Goal: Information Seeking & Learning: Compare options

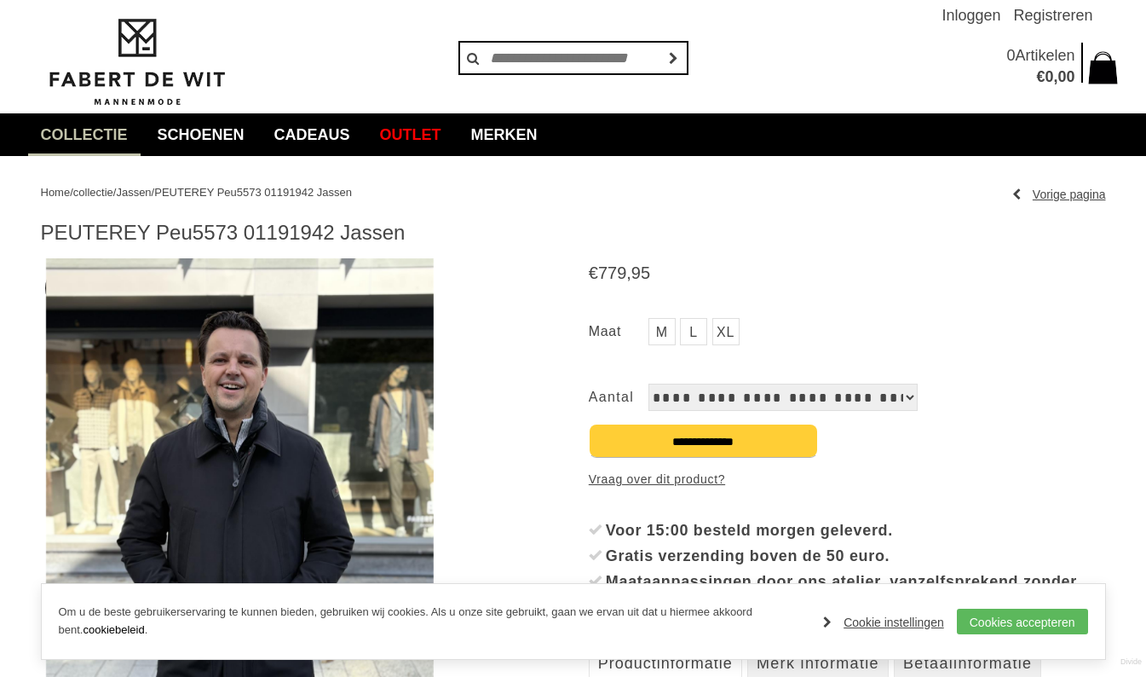
scroll to position [32, 0]
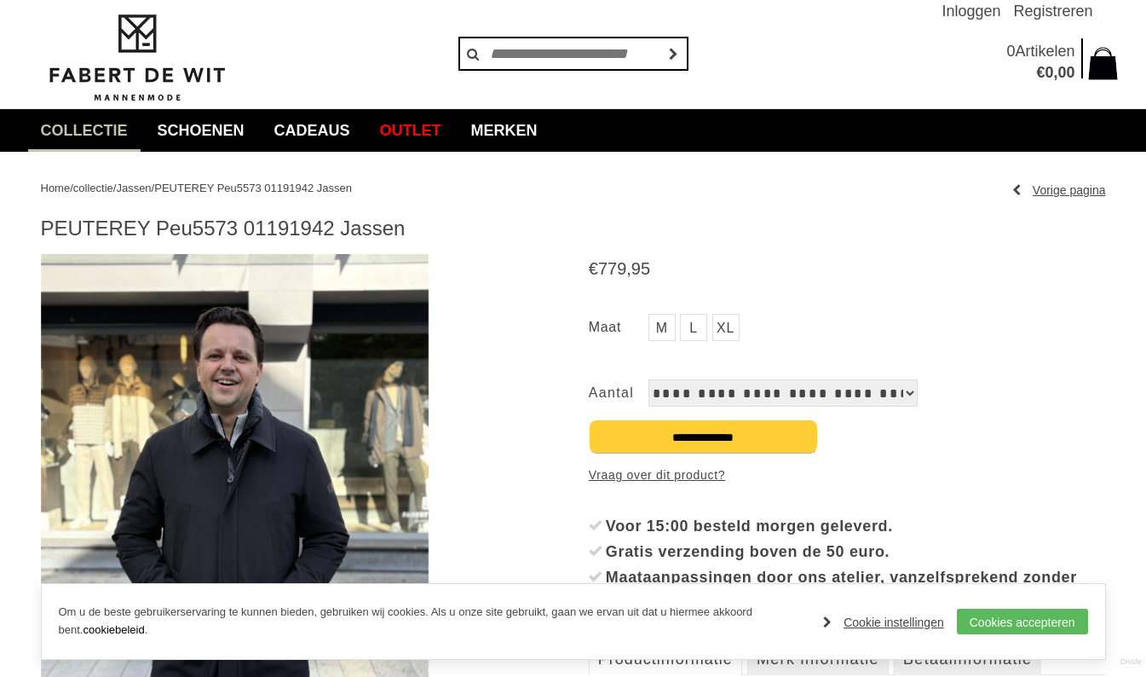
click at [374, 424] on img at bounding box center [235, 512] width 388 height 517
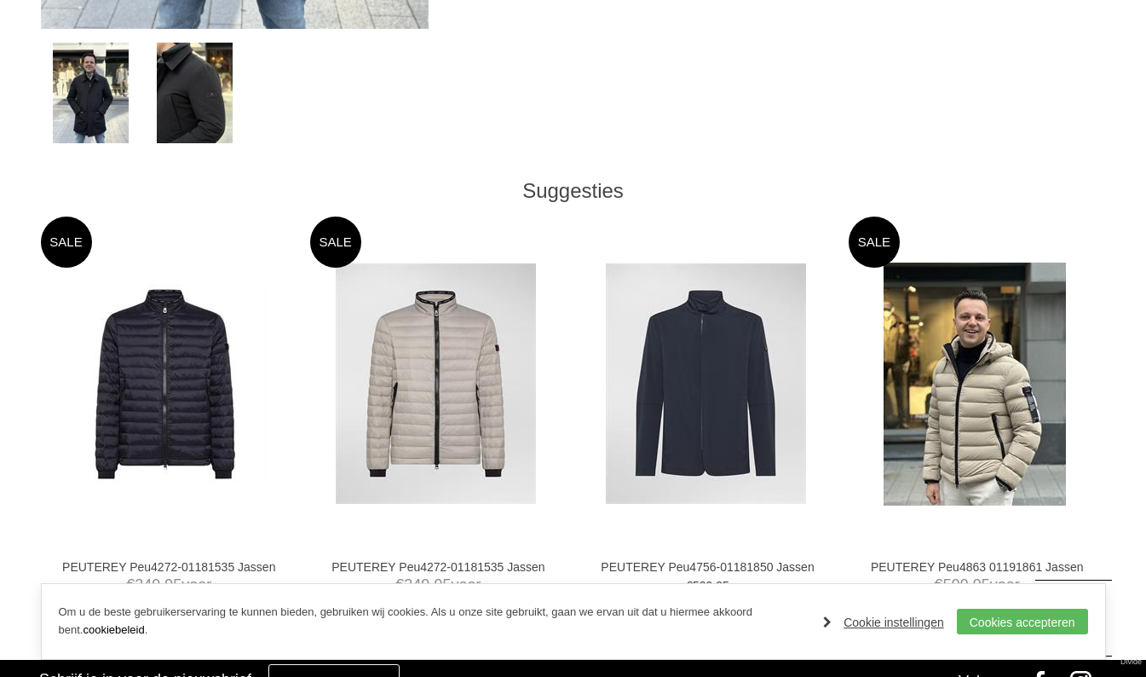
scroll to position [782, 0]
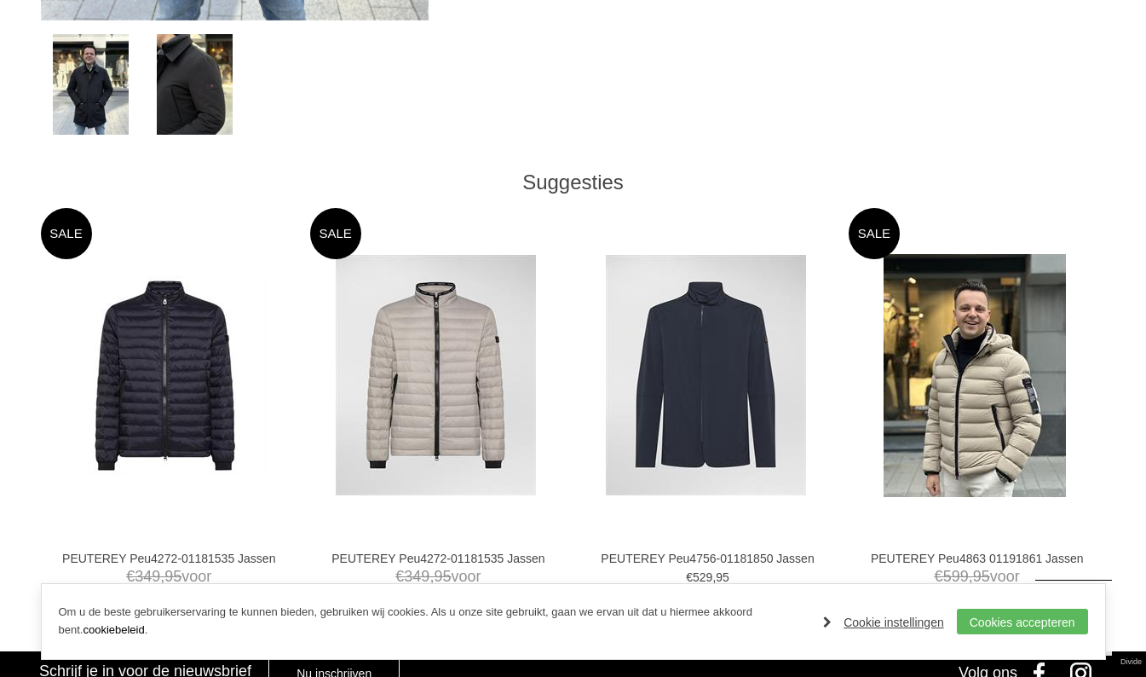
click at [0, 0] on img at bounding box center [0, 0] width 0 height 0
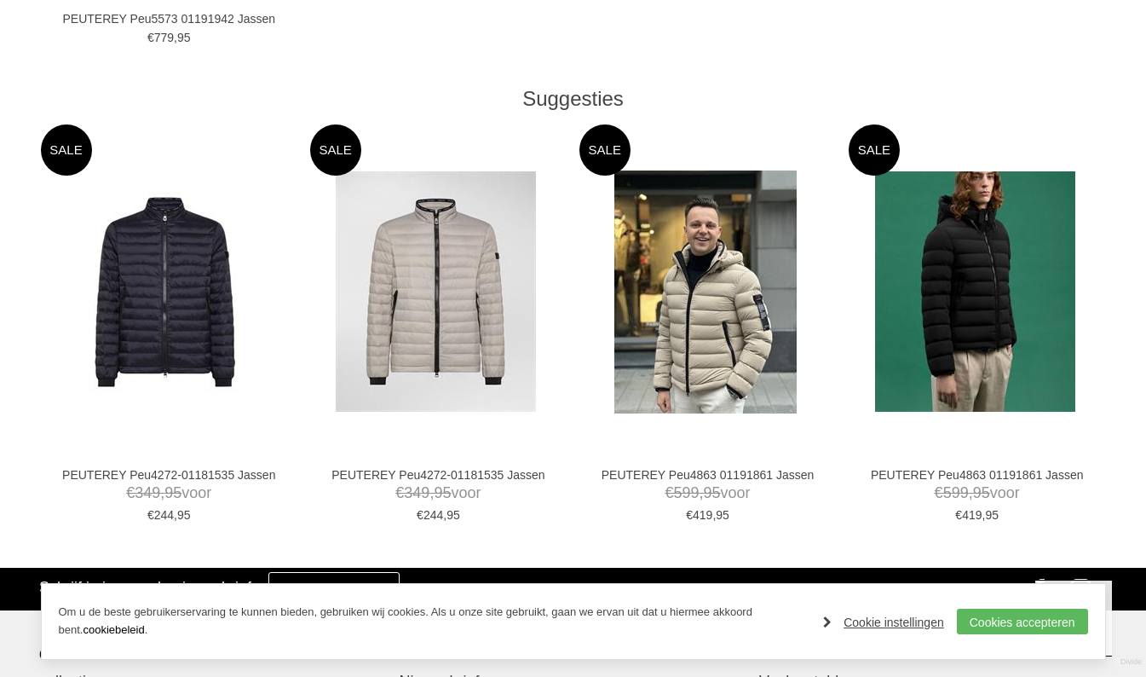
scroll to position [1345, 0]
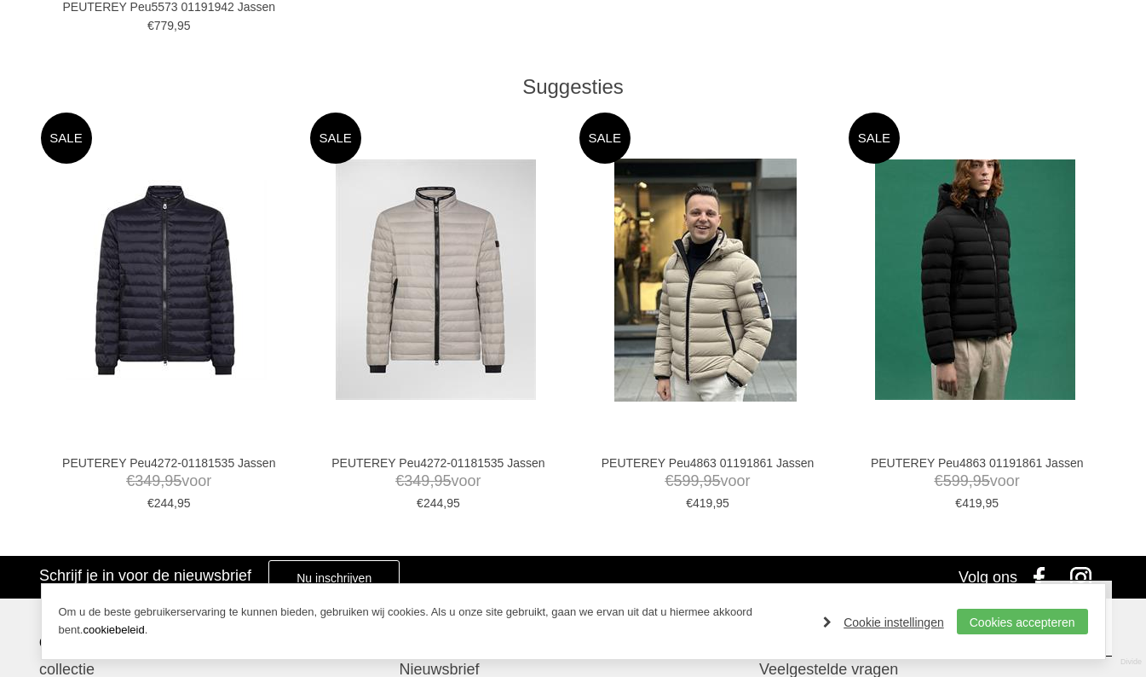
click at [0, 0] on img at bounding box center [0, 0] width 0 height 0
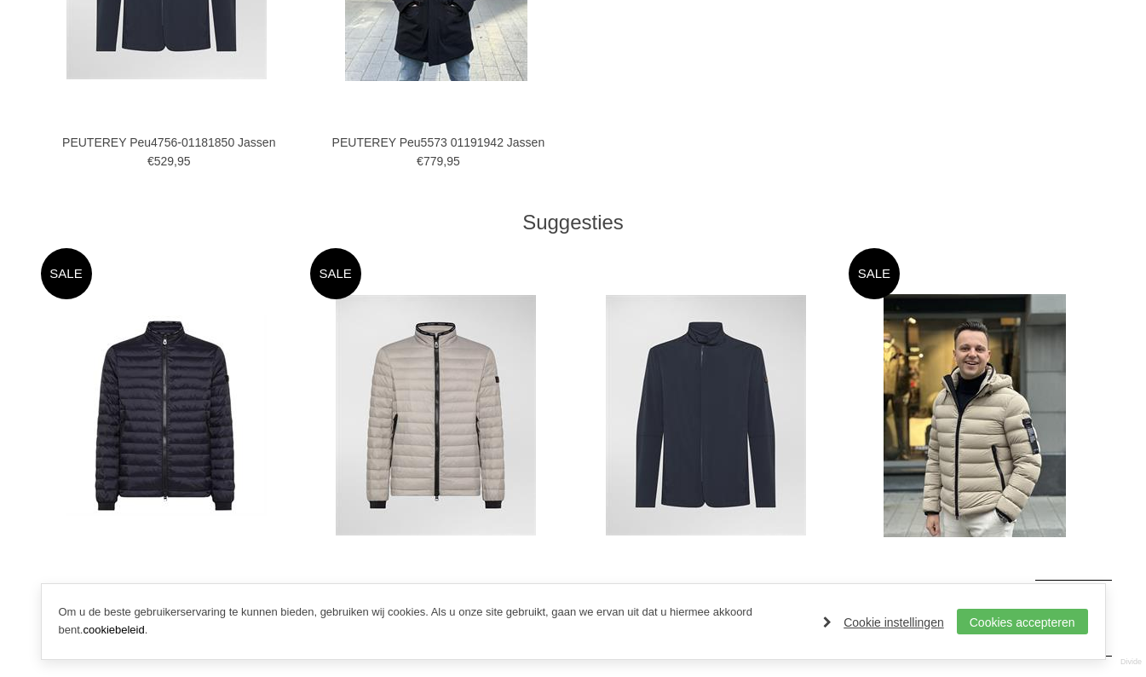
scroll to position [1199, 0]
click at [0, 0] on img at bounding box center [0, 0] width 0 height 0
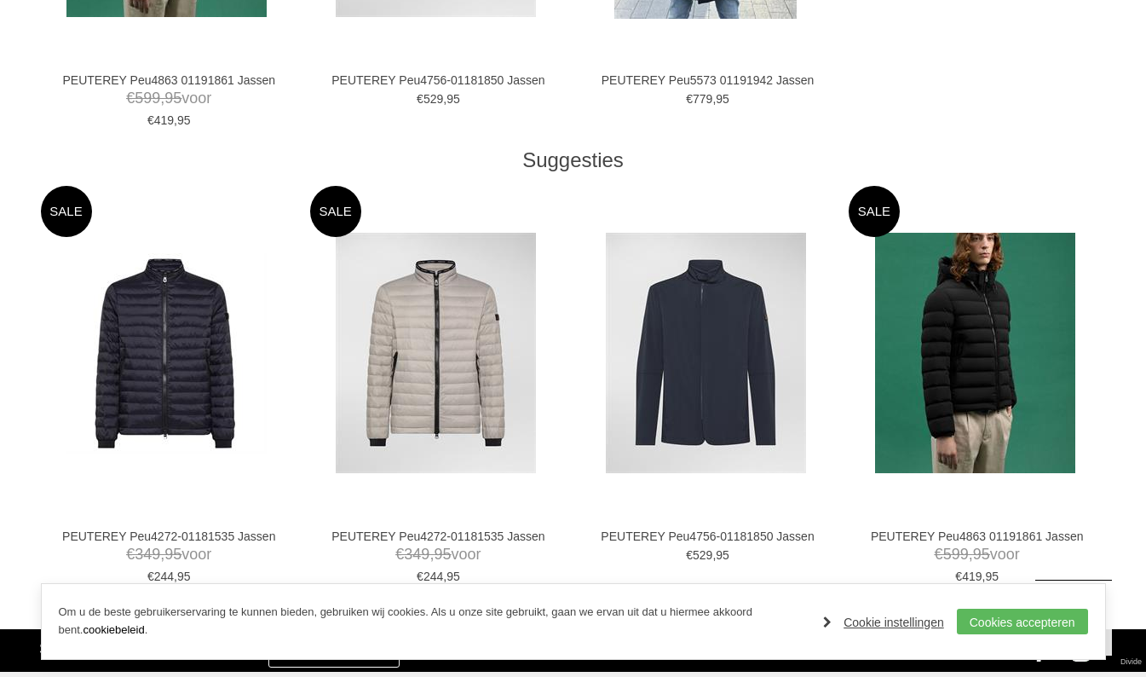
scroll to position [1257, 0]
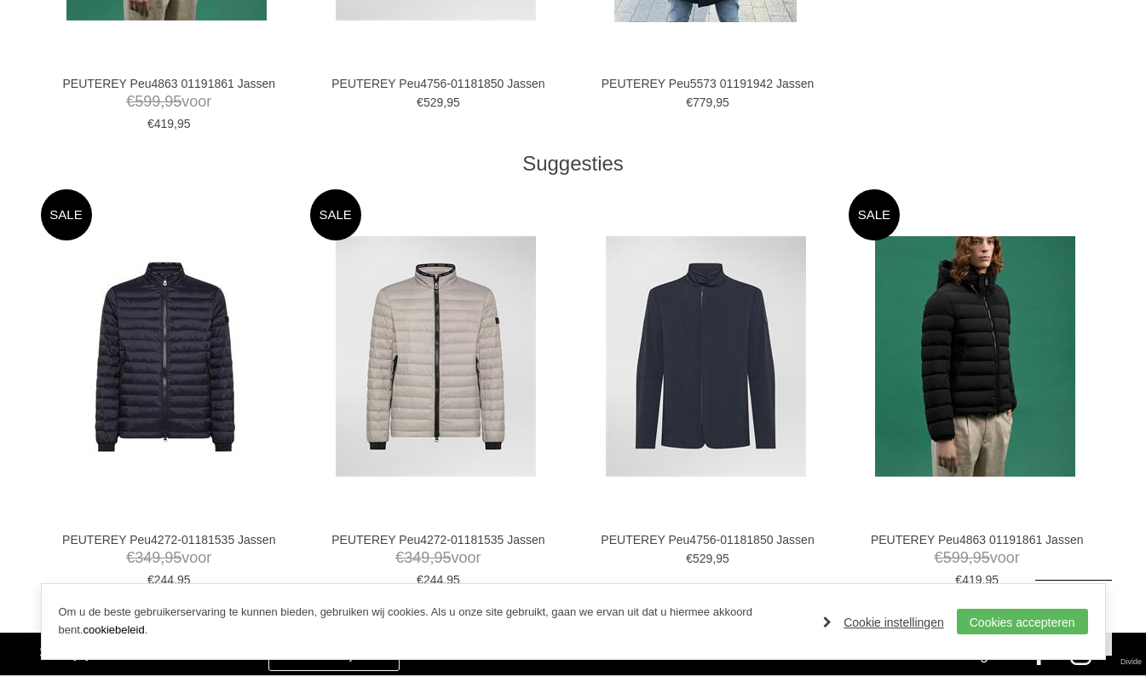
click at [0, 0] on img at bounding box center [0, 0] width 0 height 0
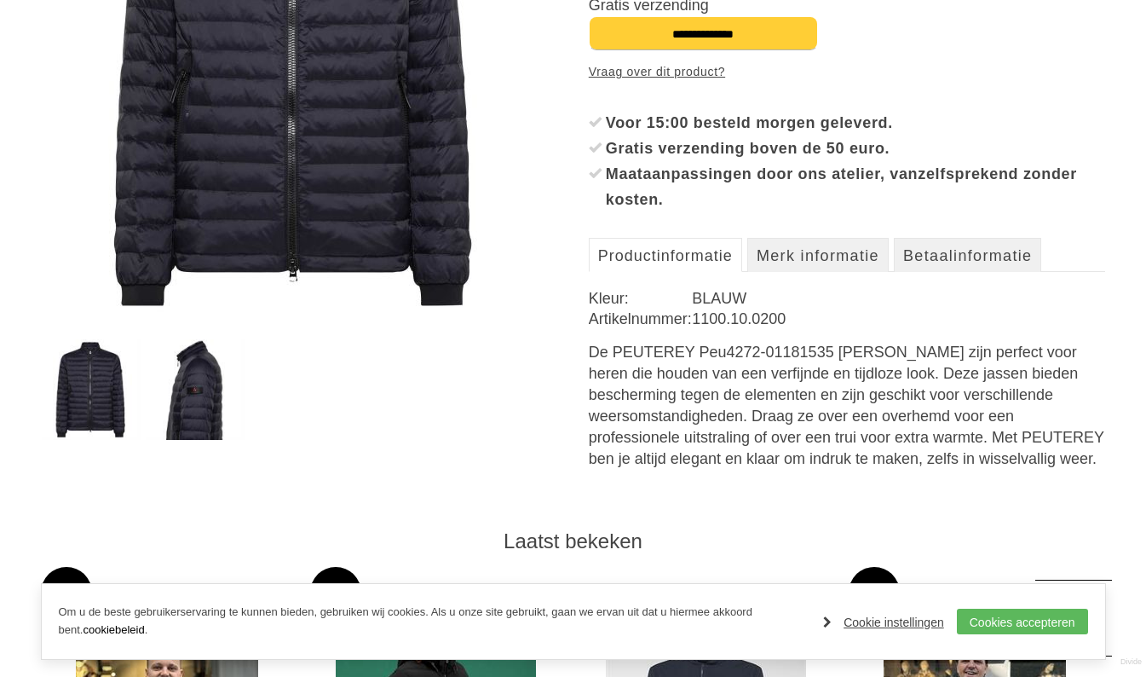
scroll to position [481, 0]
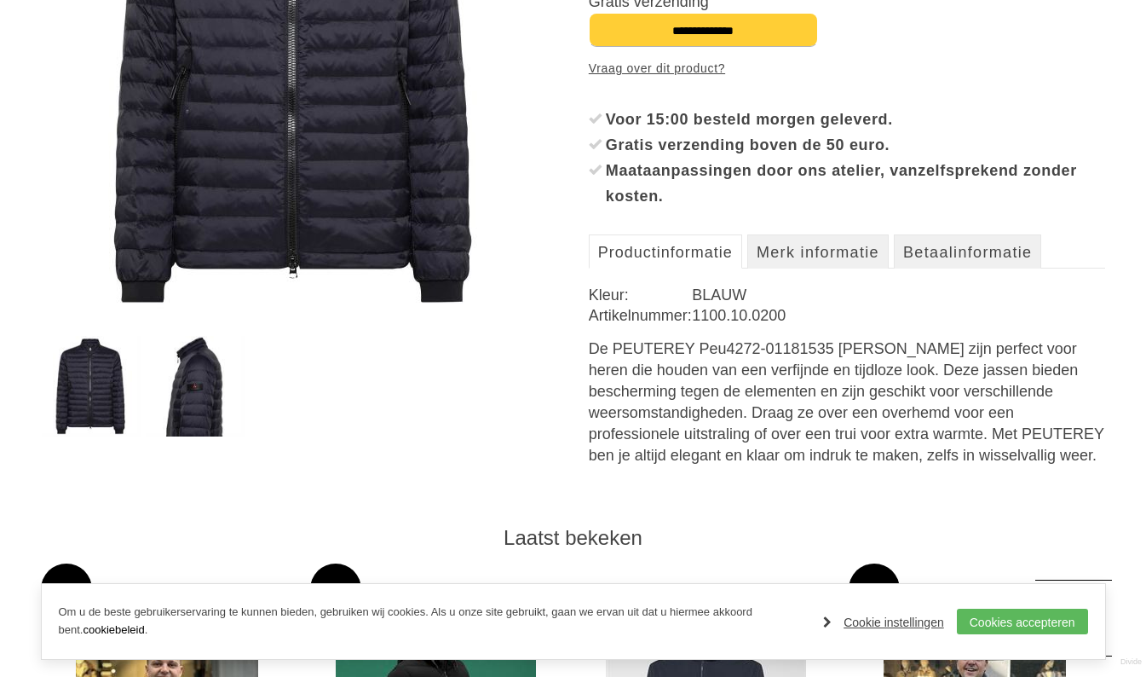
click at [208, 409] on img at bounding box center [195, 386] width 99 height 101
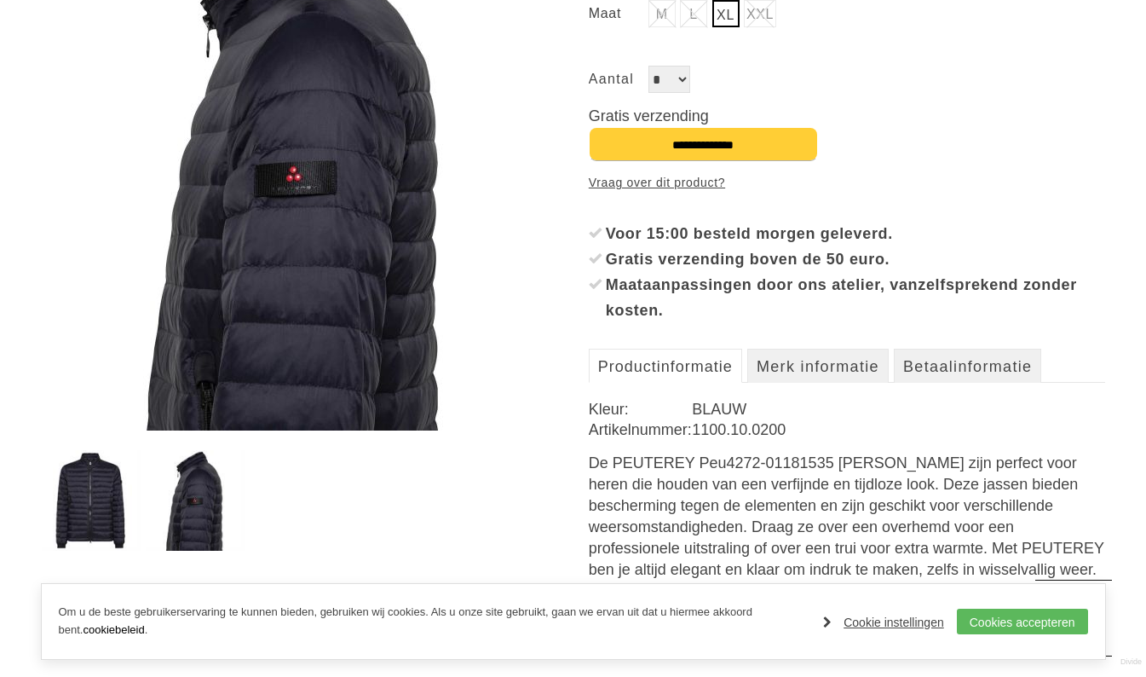
scroll to position [0, 0]
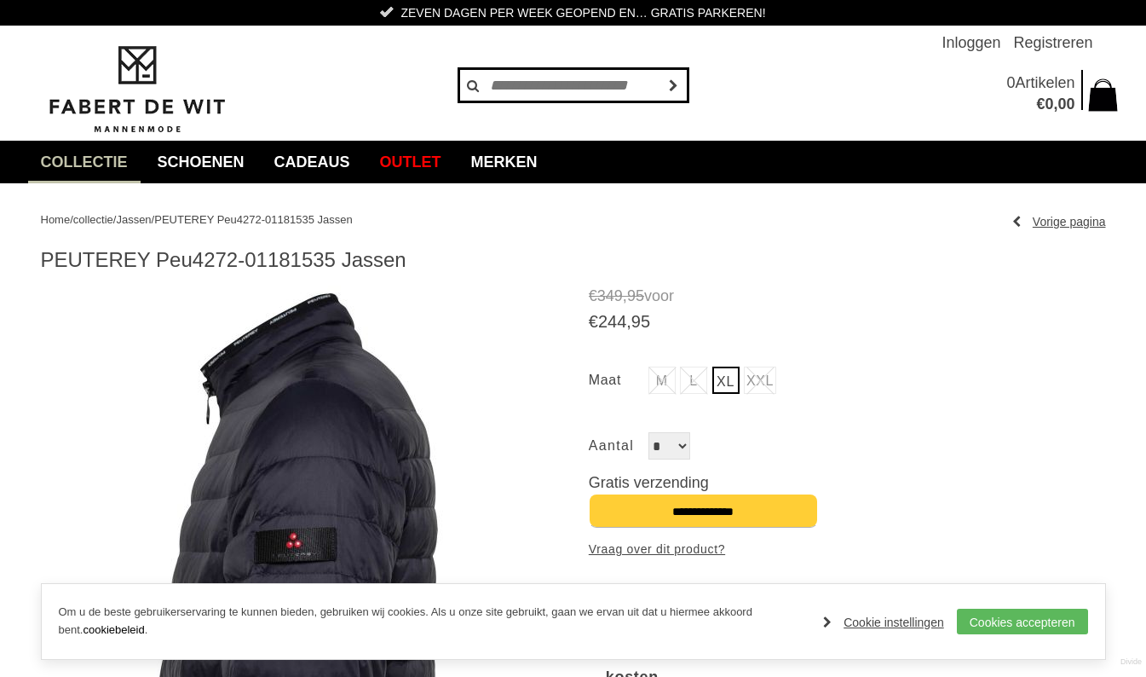
click at [542, 85] on input "text" at bounding box center [574, 85] width 230 height 34
type input "******"
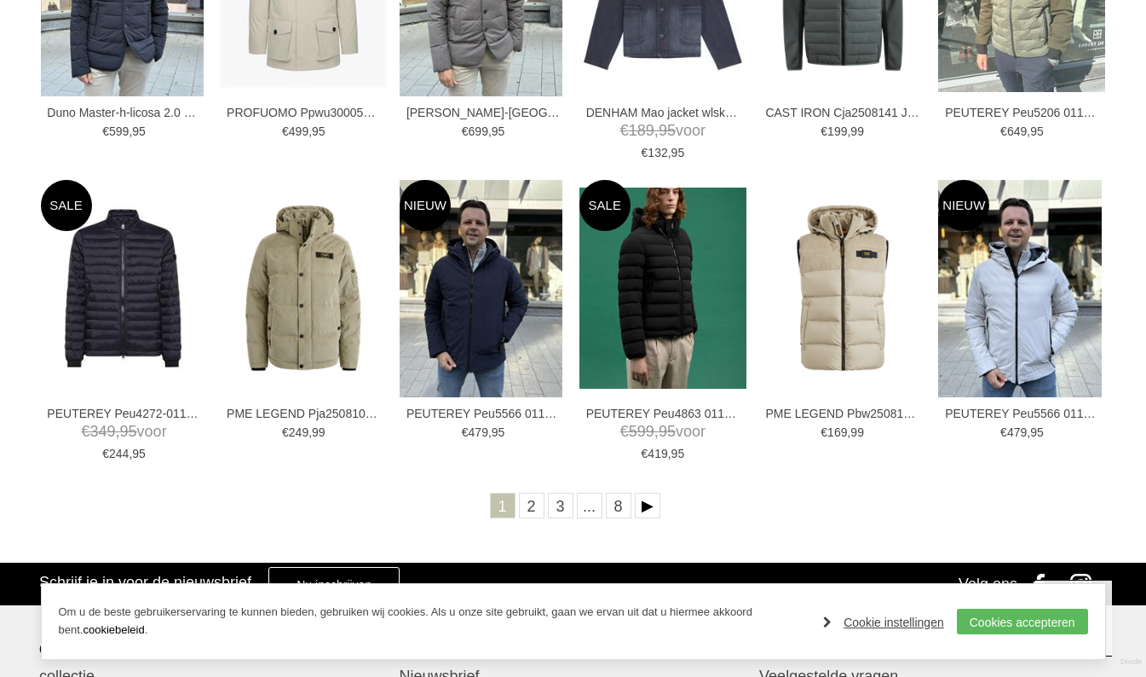
scroll to position [548, 0]
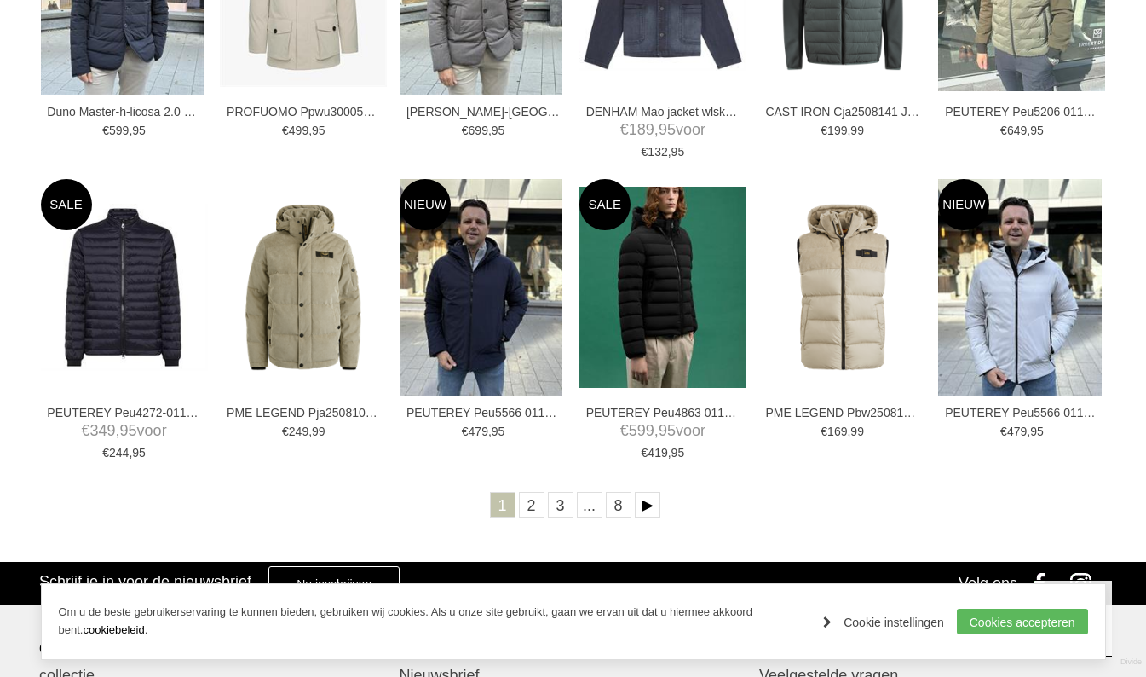
click at [652, 499] on link "Volgende" at bounding box center [648, 505] width 26 height 26
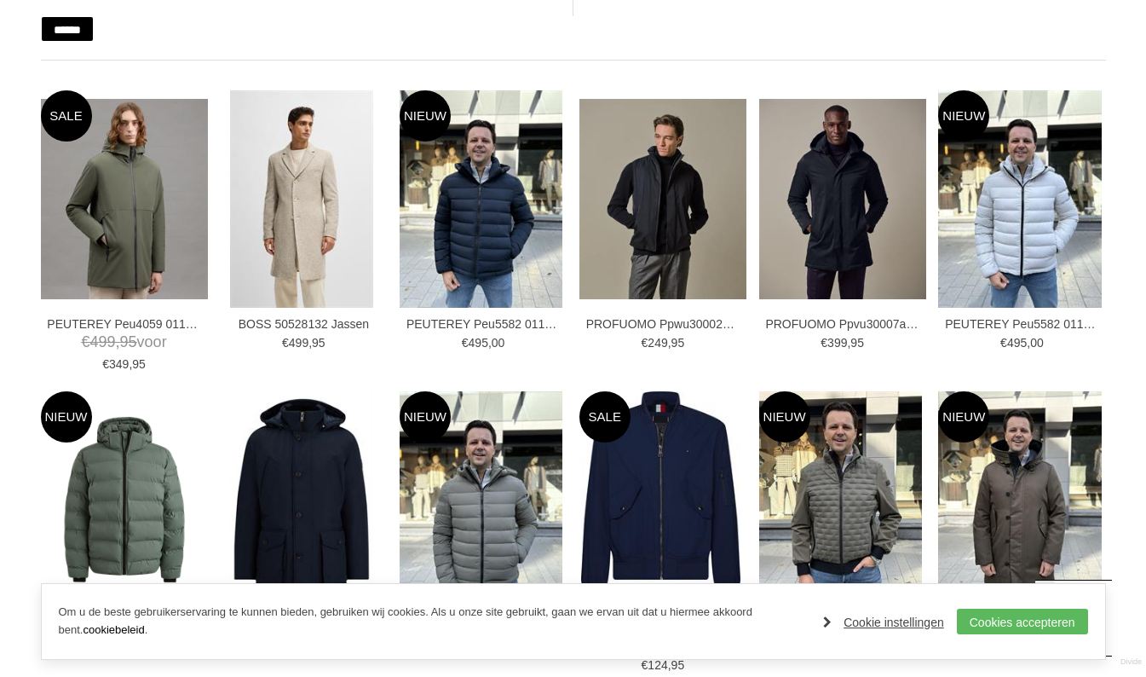
scroll to position [343, 0]
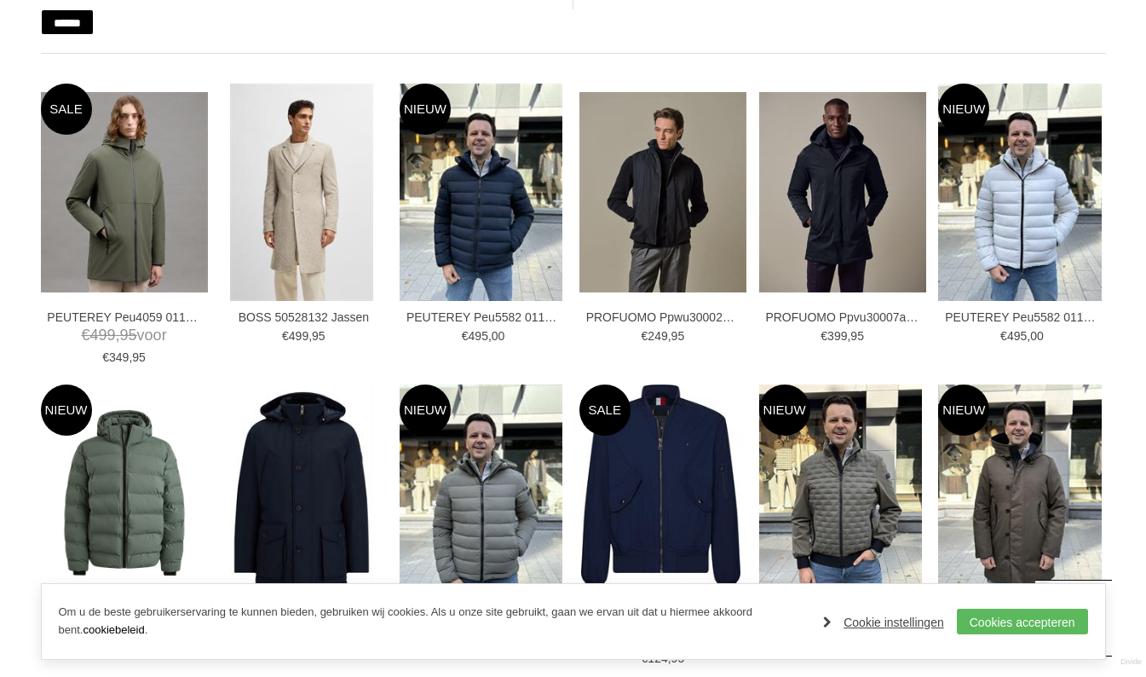
click at [0, 0] on img at bounding box center [0, 0] width 0 height 0
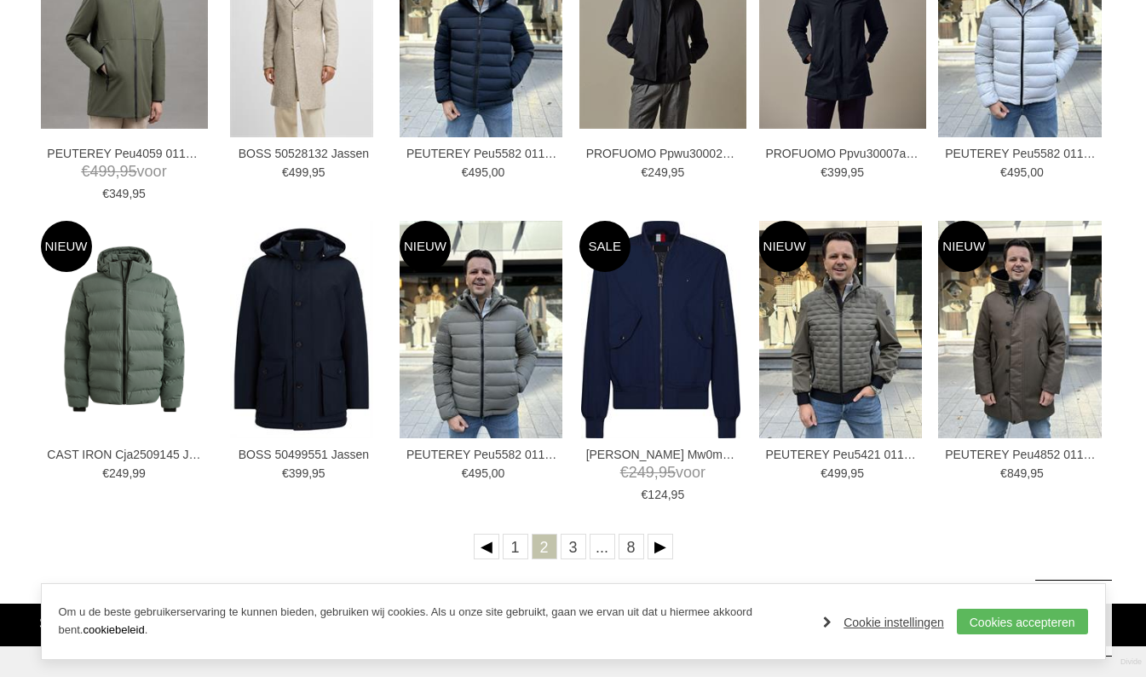
scroll to position [509, 0]
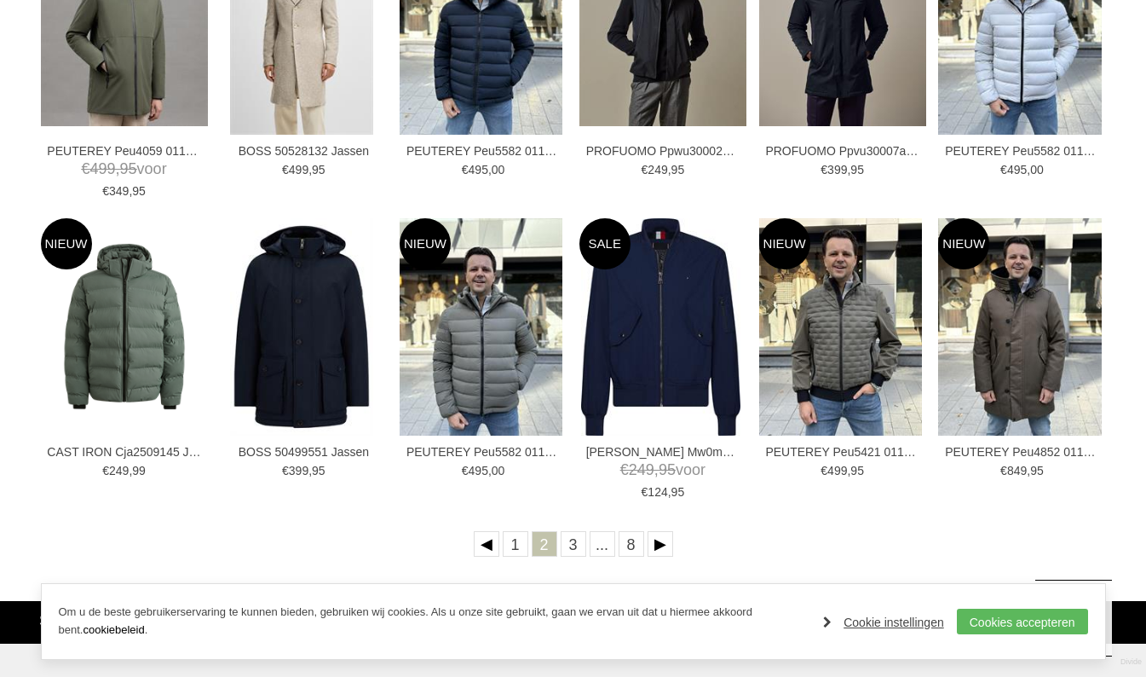
click at [0, 0] on img at bounding box center [0, 0] width 0 height 0
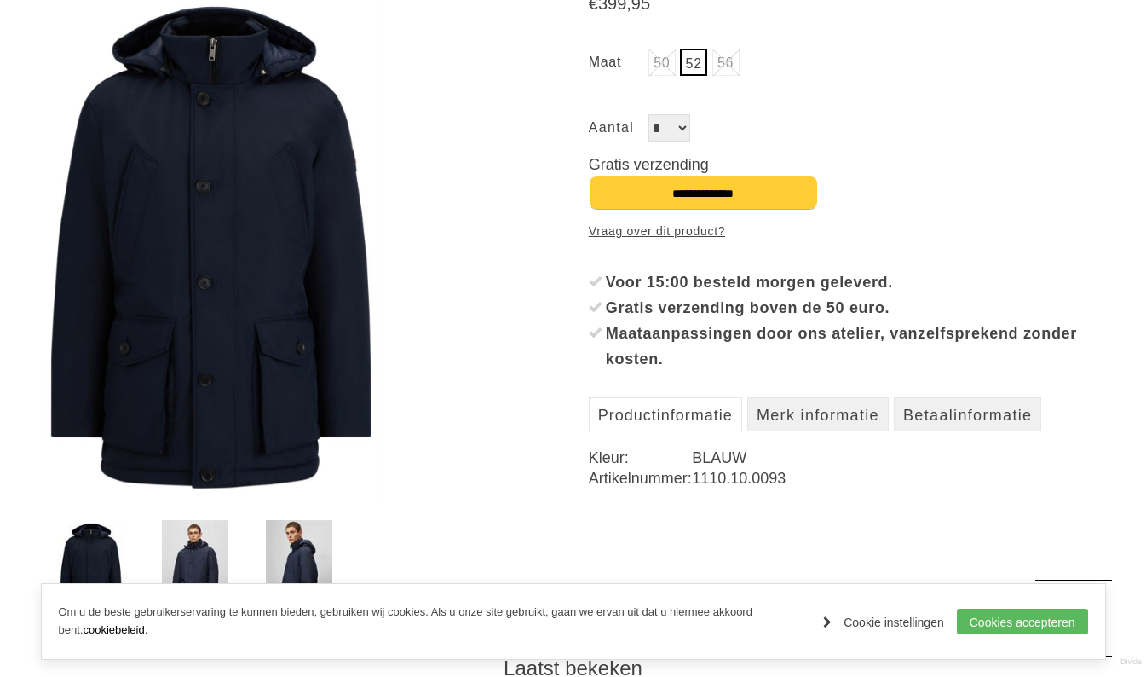
scroll to position [321, 0]
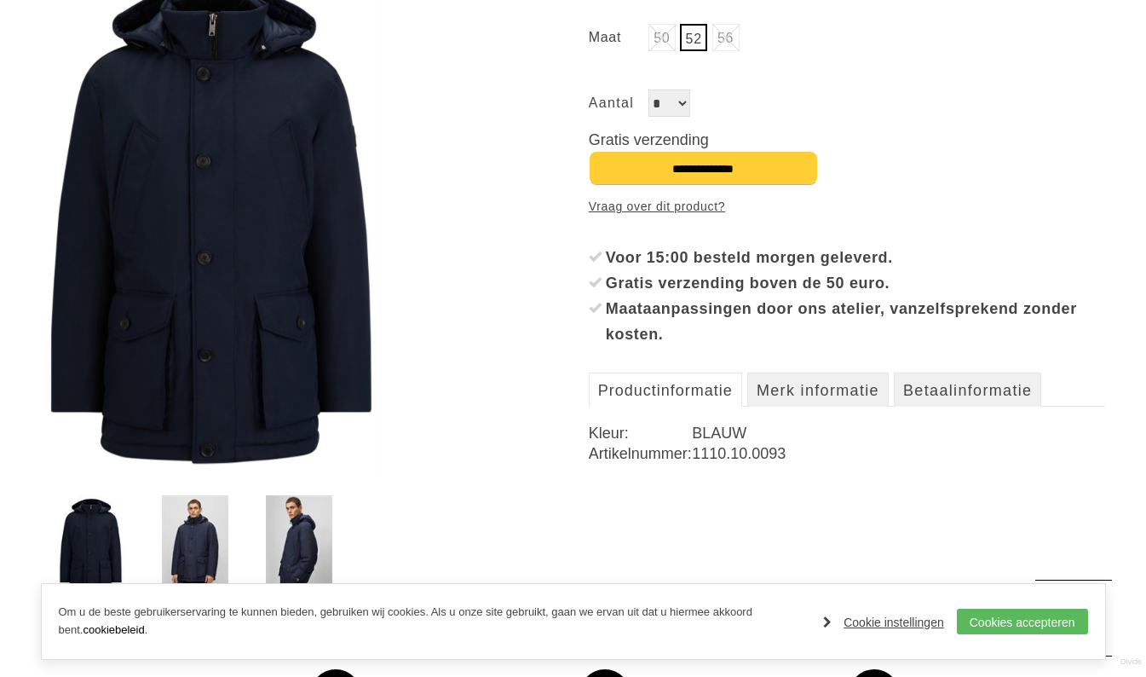
click at [197, 522] on img at bounding box center [195, 545] width 66 height 101
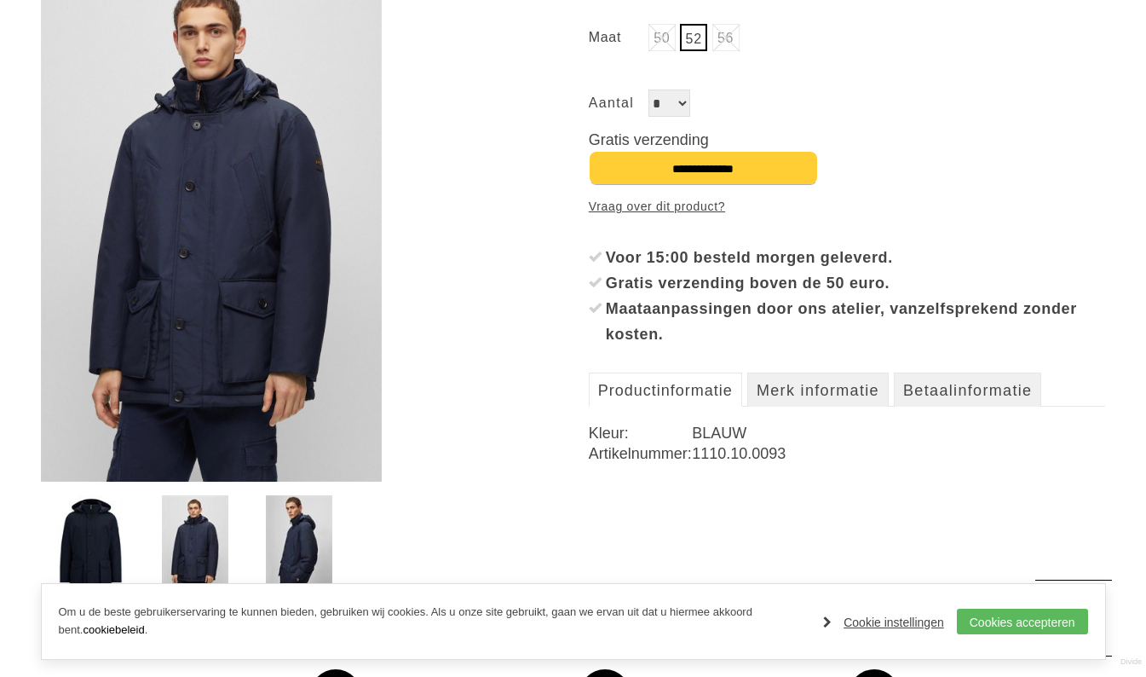
click at [297, 539] on img at bounding box center [299, 545] width 66 height 101
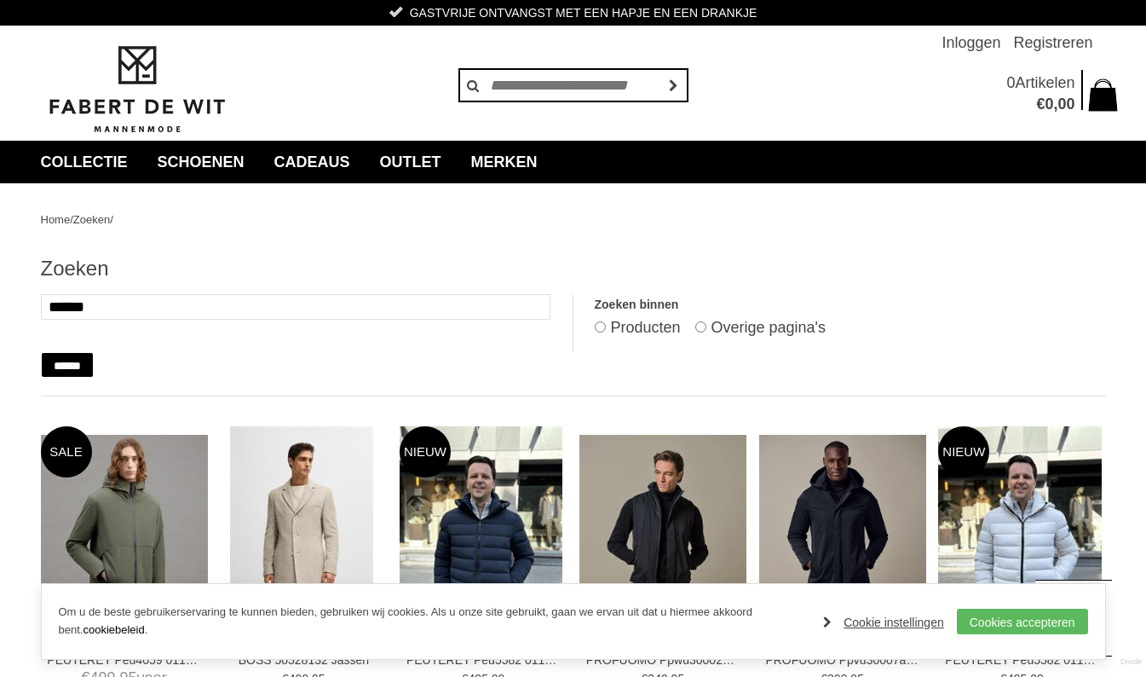
scroll to position [509, 0]
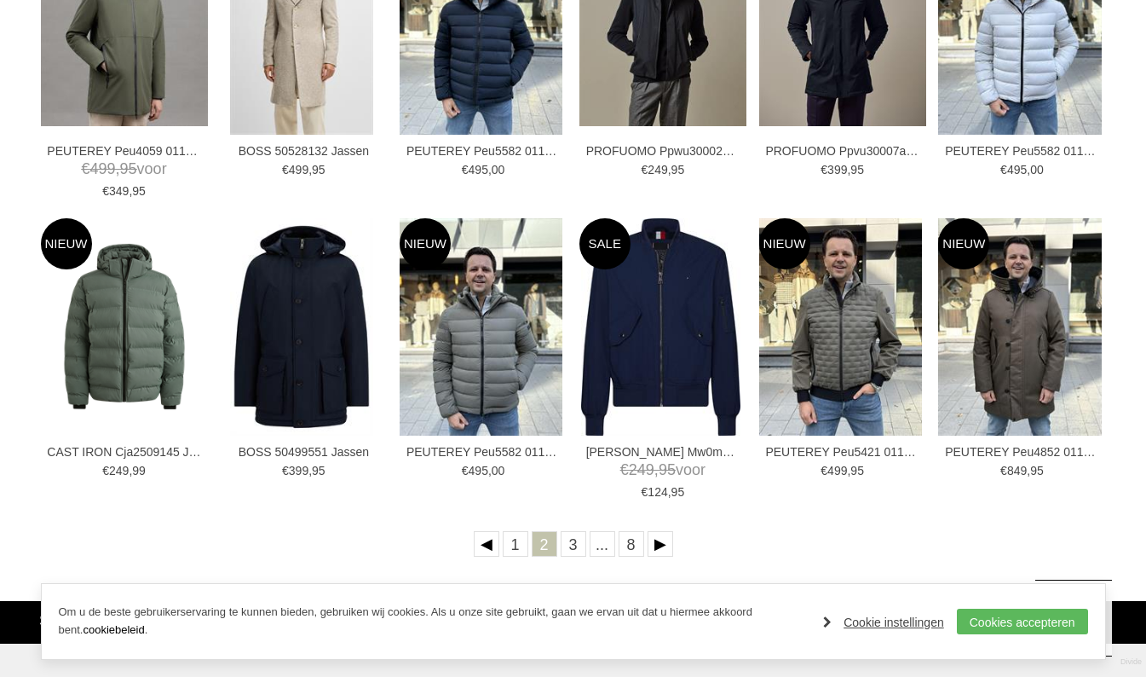
click at [655, 542] on link "Volgende" at bounding box center [661, 544] width 26 height 26
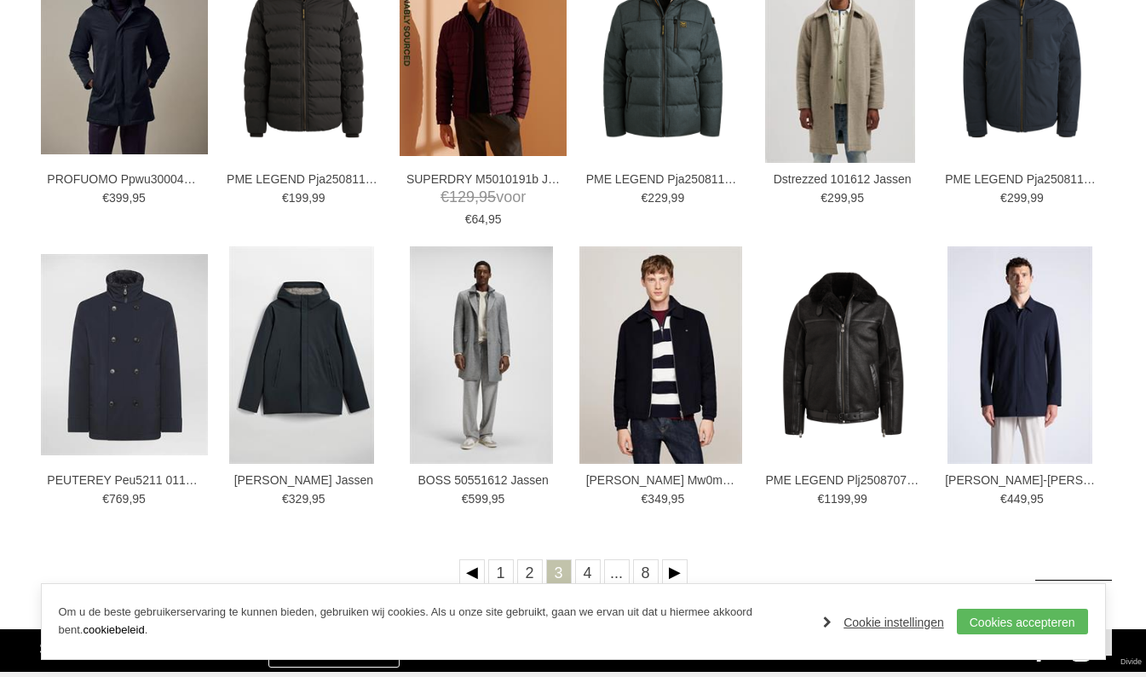
scroll to position [482, 0]
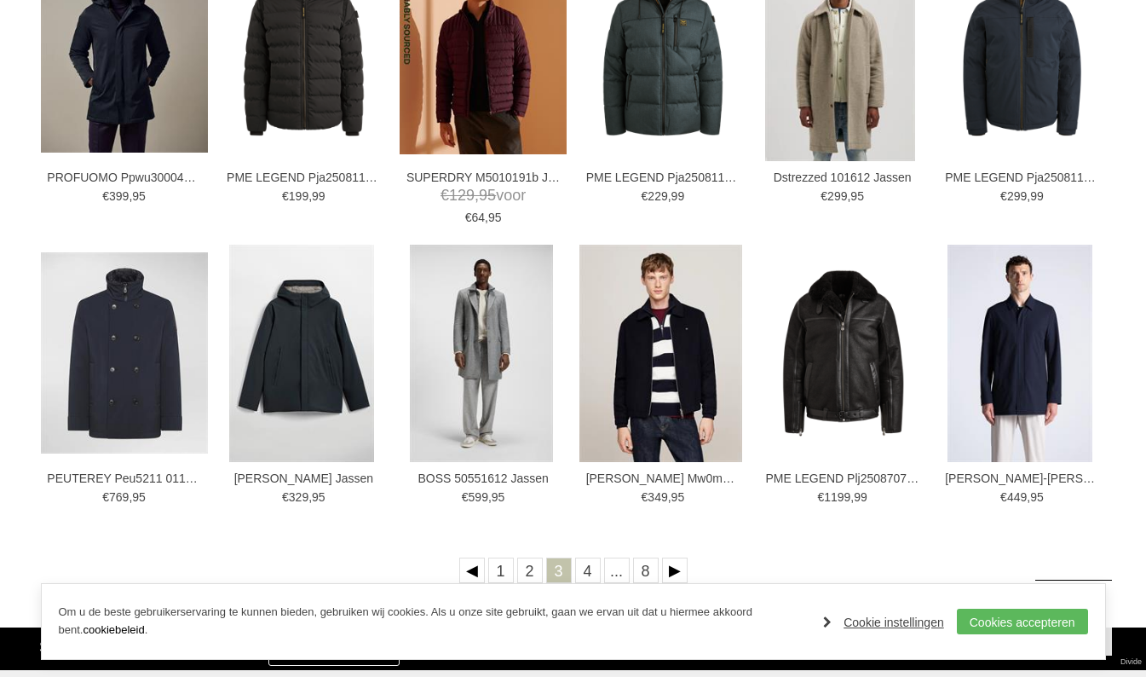
click at [678, 562] on link "Volgende" at bounding box center [675, 570] width 26 height 26
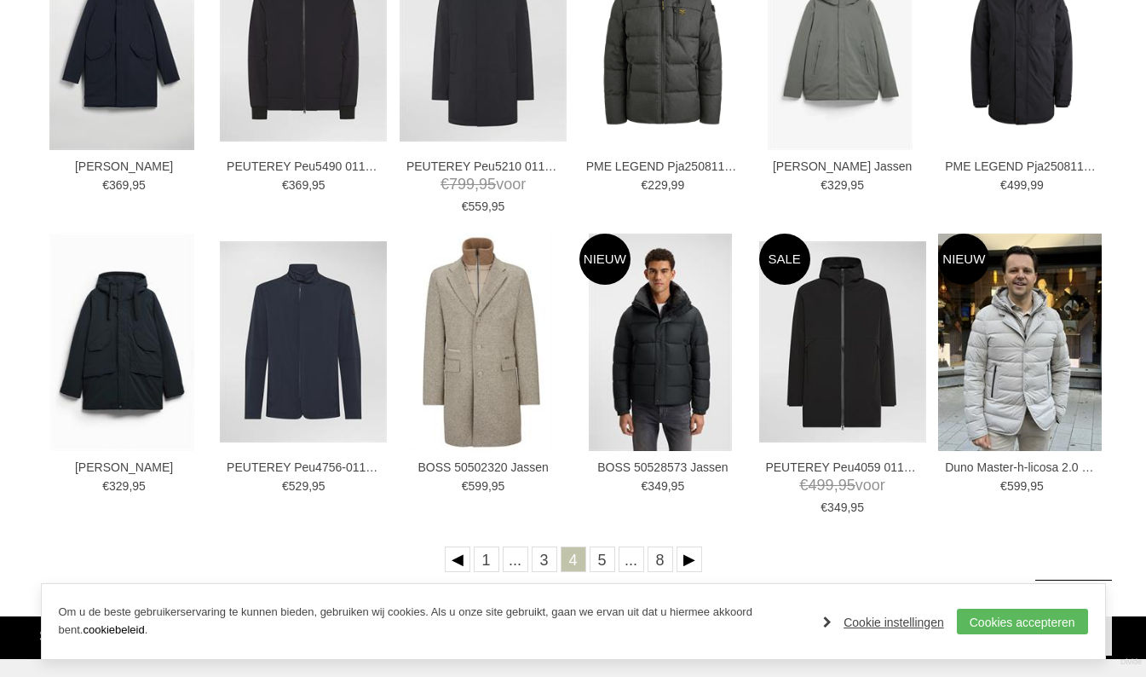
scroll to position [496, 0]
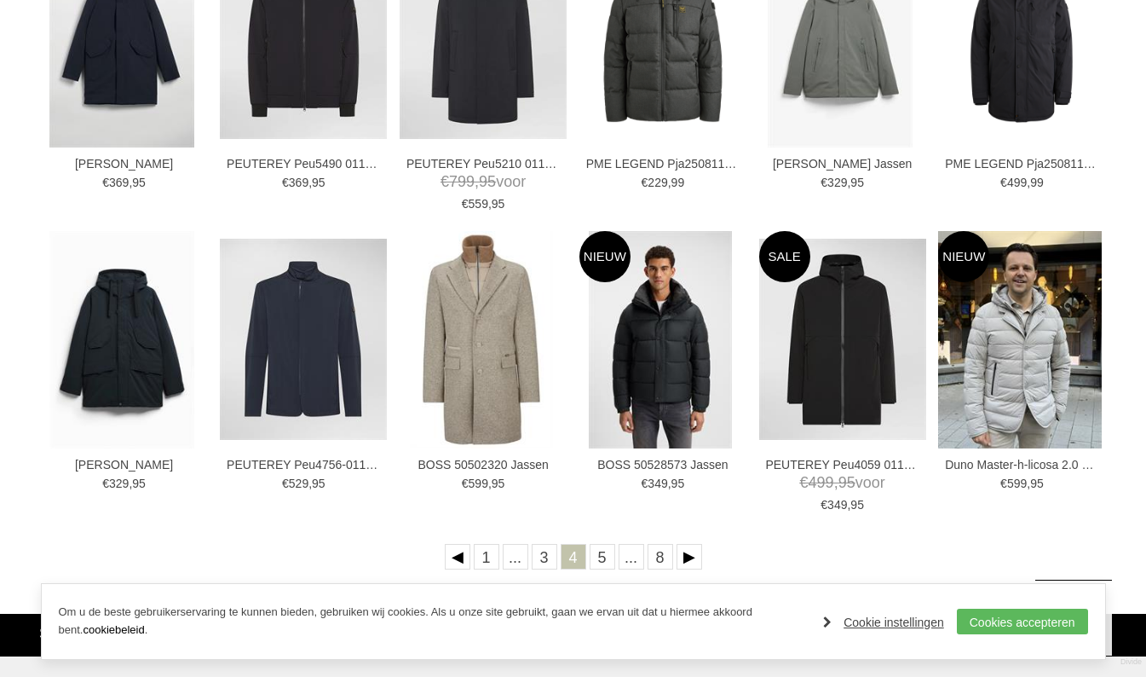
click at [692, 561] on link "Volgende" at bounding box center [690, 557] width 26 height 26
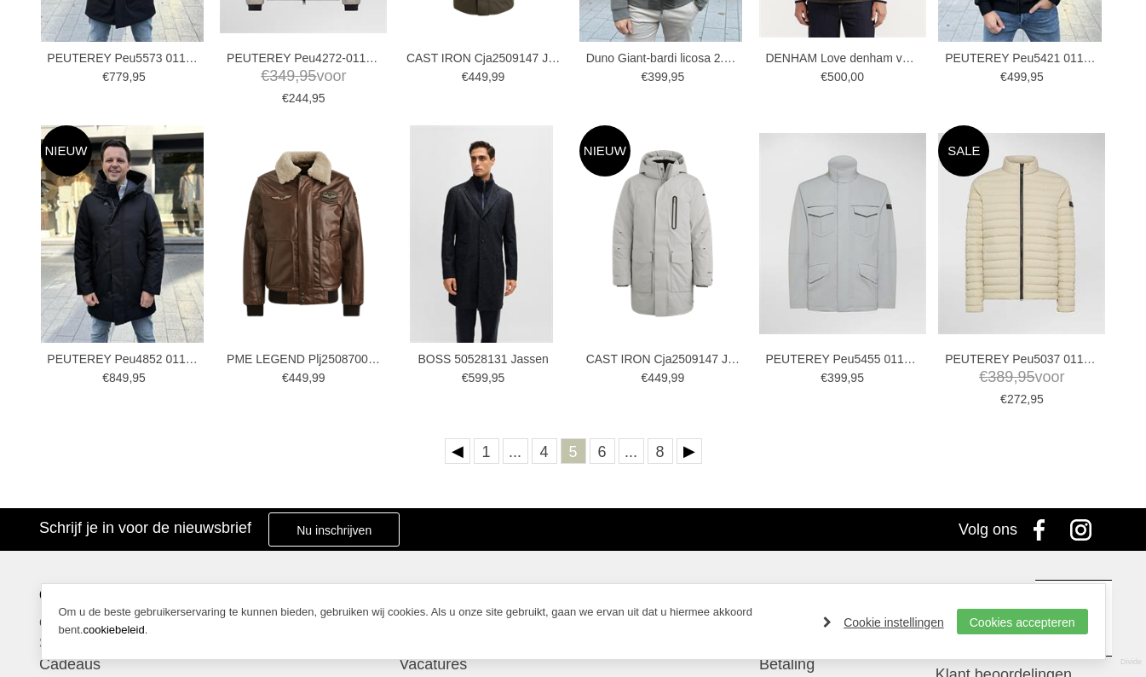
scroll to position [603, 0]
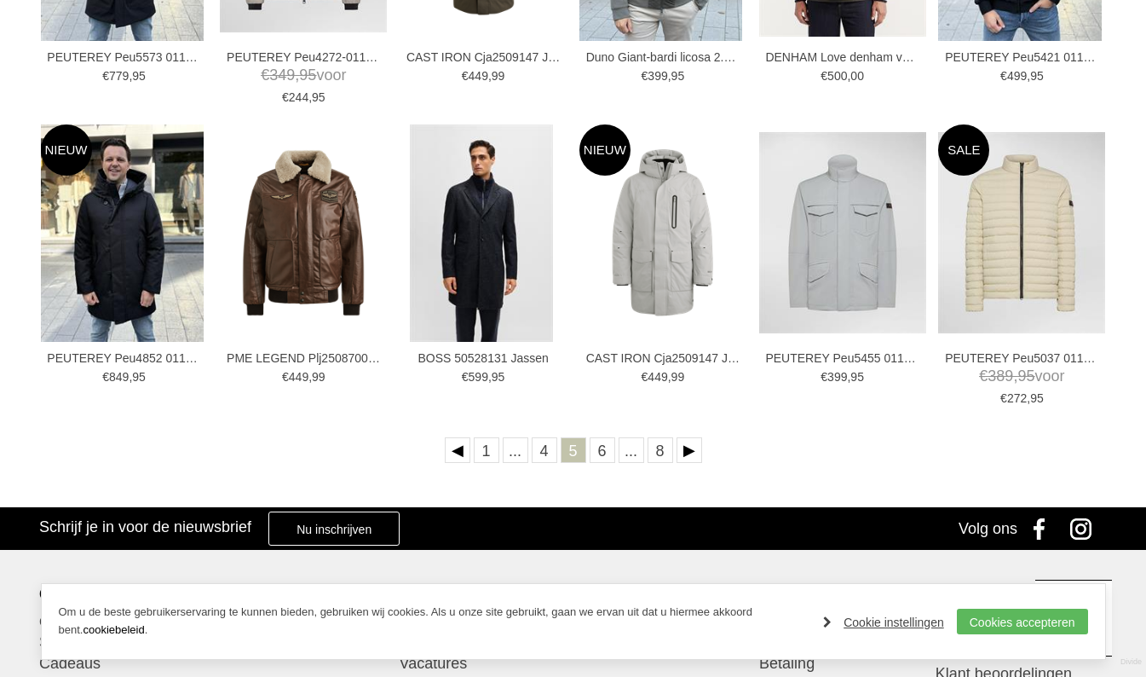
click at [689, 440] on link "Volgende" at bounding box center [690, 450] width 26 height 26
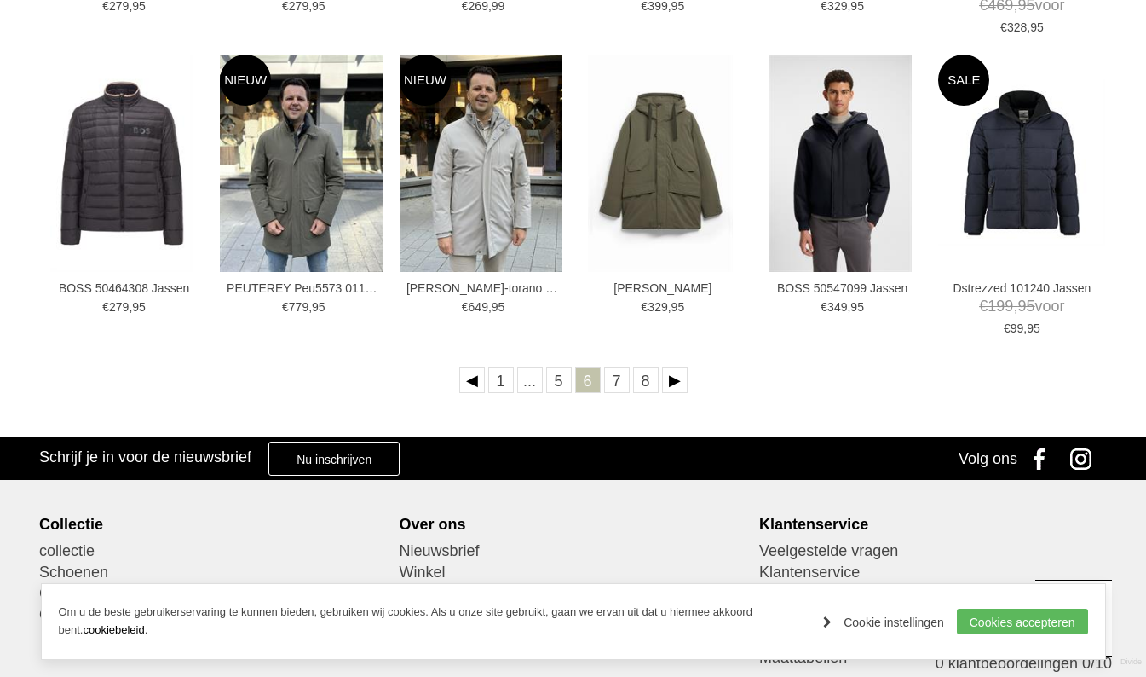
scroll to position [676, 0]
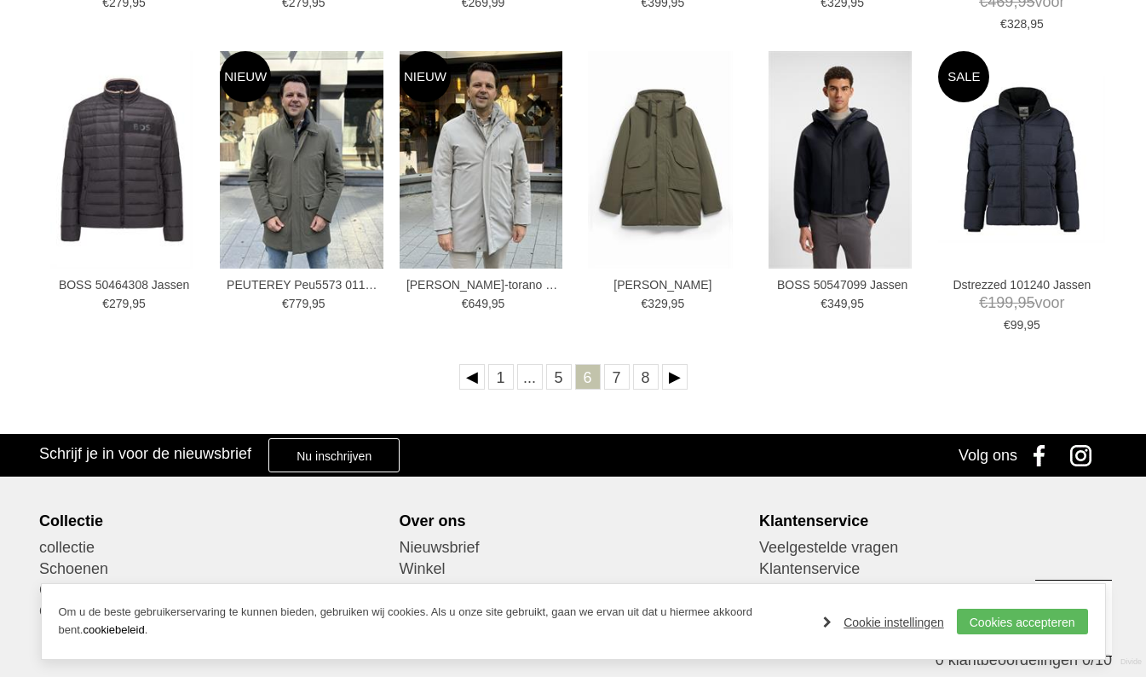
click at [677, 382] on link "Volgende" at bounding box center [675, 377] width 26 height 26
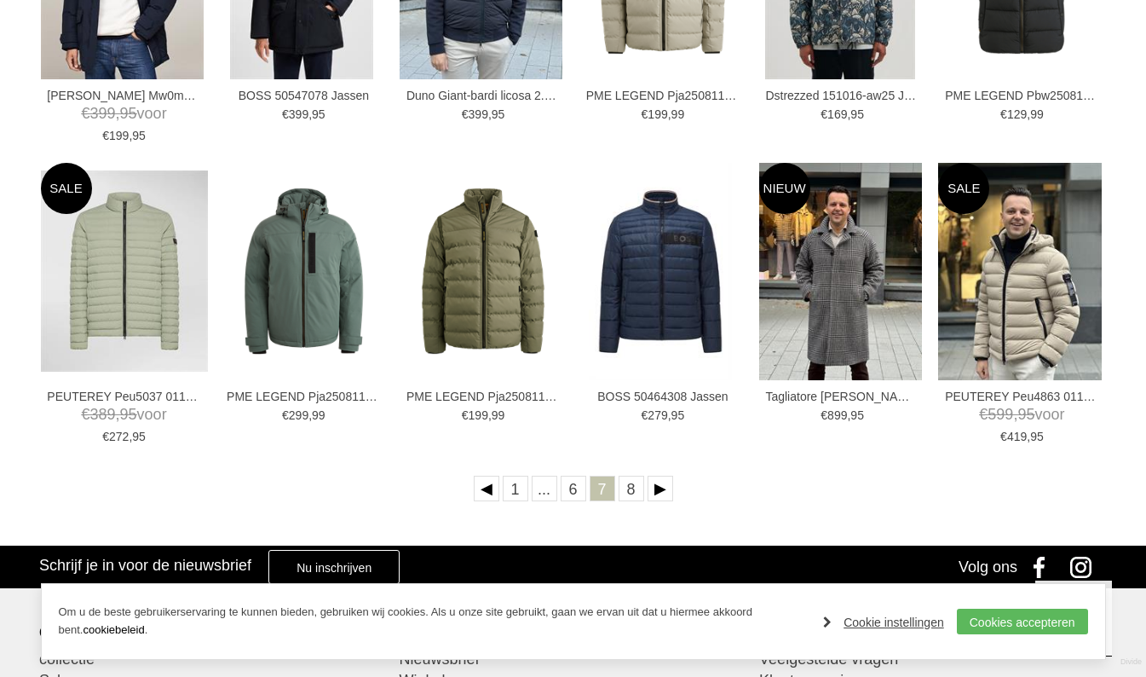
scroll to position [566, 0]
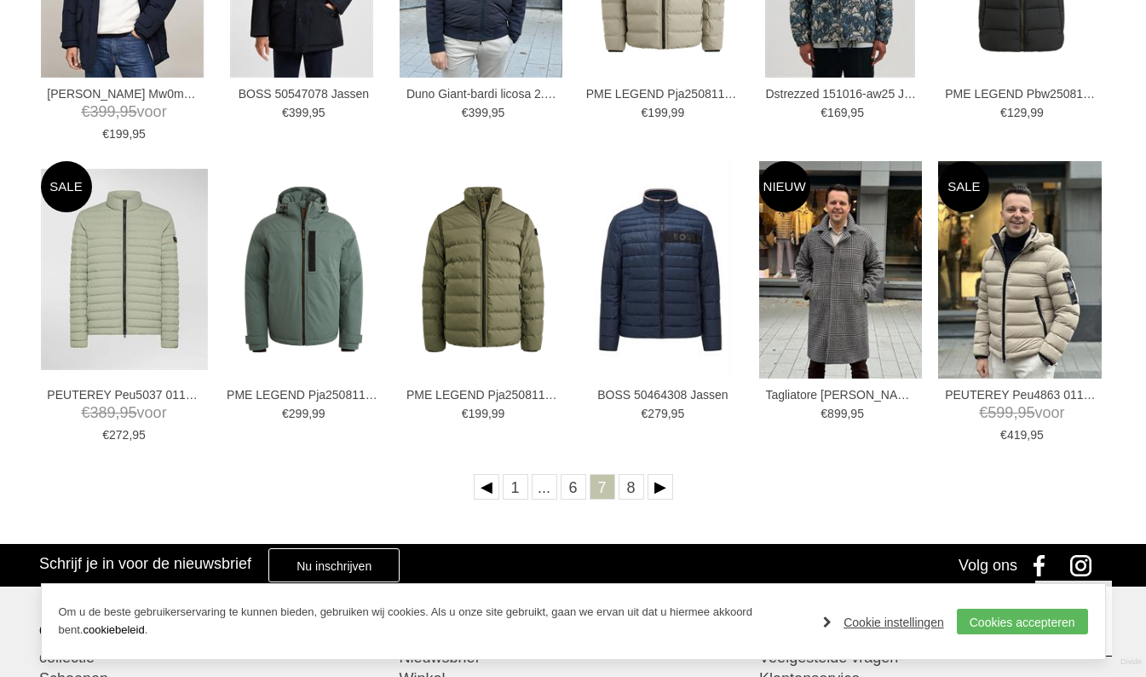
click at [663, 487] on link "Volgende" at bounding box center [661, 487] width 26 height 26
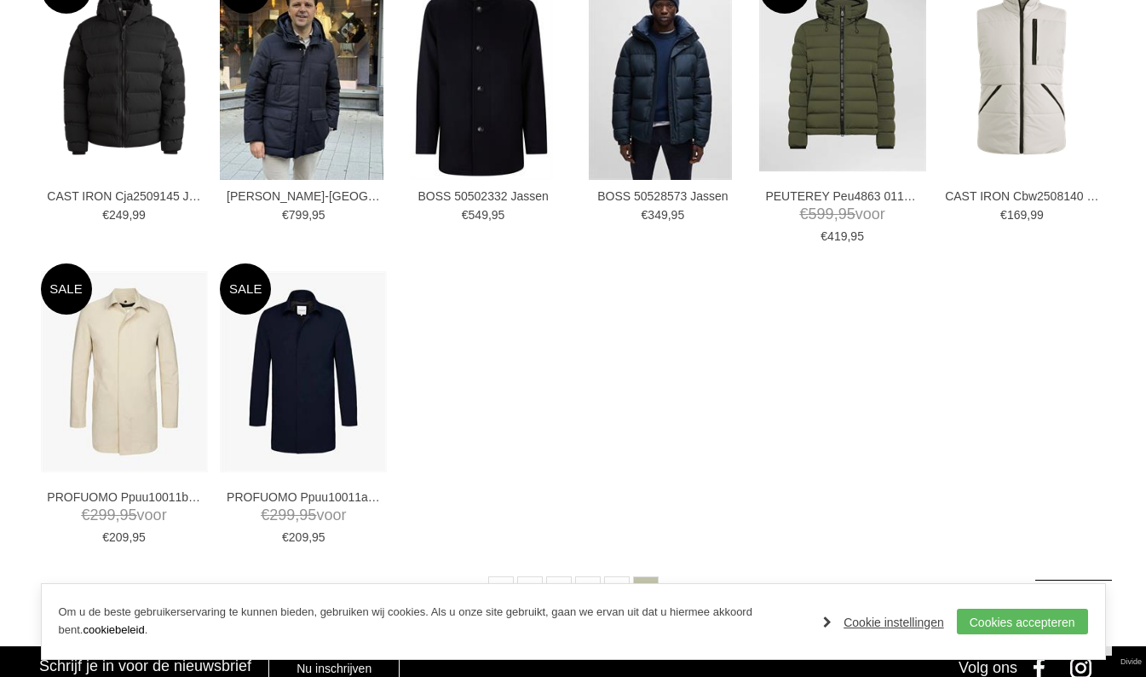
scroll to position [470, 0]
